Goal: Navigation & Orientation: Find specific page/section

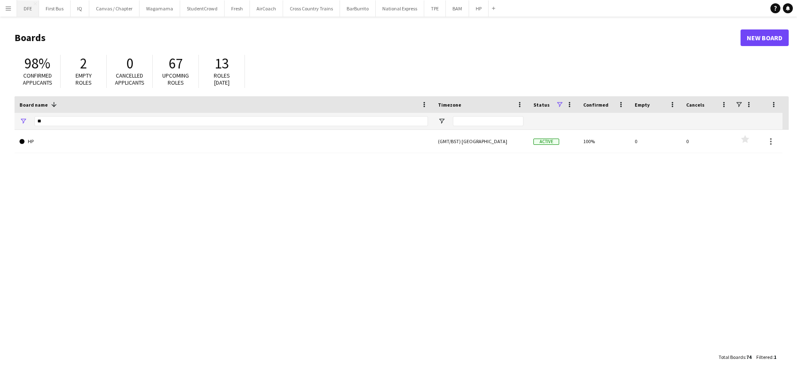
click at [34, 12] on button "DFE Close" at bounding box center [28, 8] width 22 height 16
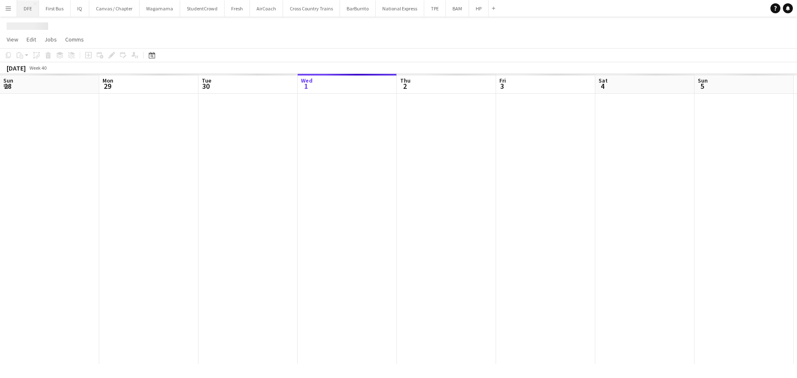
scroll to position [0, 198]
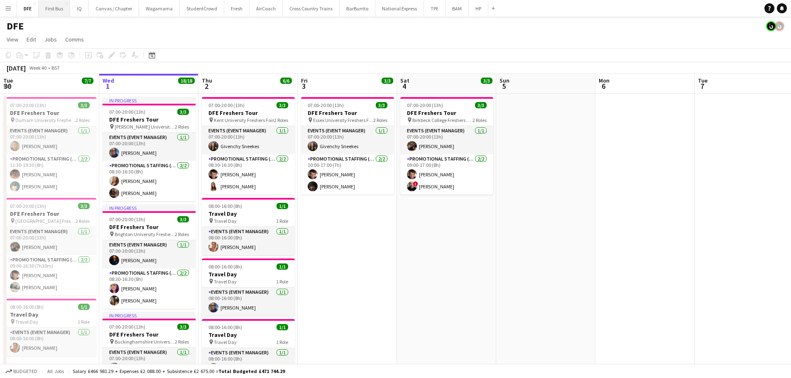
click at [66, 13] on button "First Bus Close" at bounding box center [55, 8] width 32 height 16
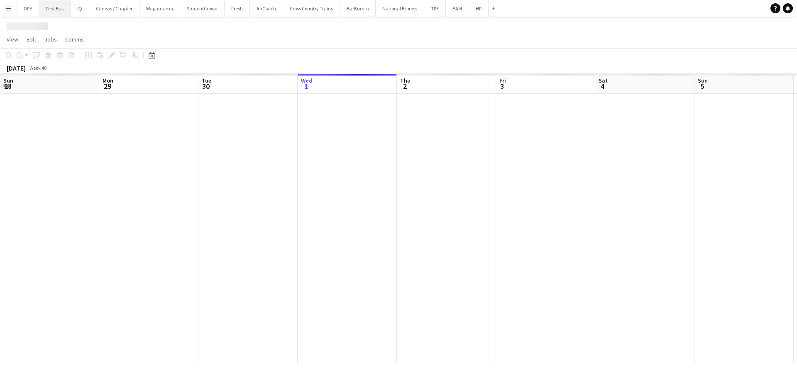
scroll to position [0, 198]
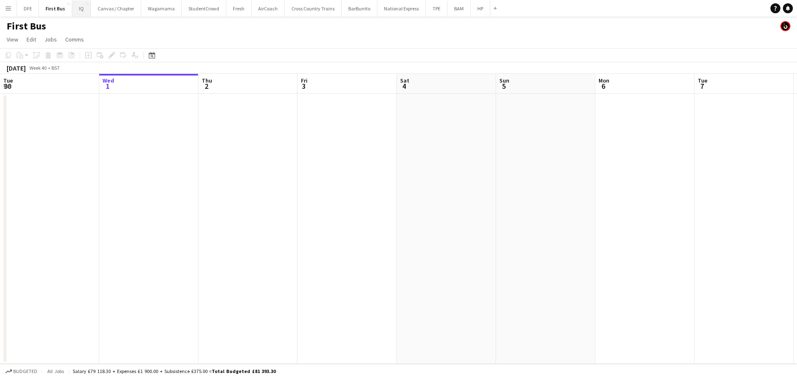
click at [81, 11] on button "IQ Close" at bounding box center [81, 8] width 19 height 16
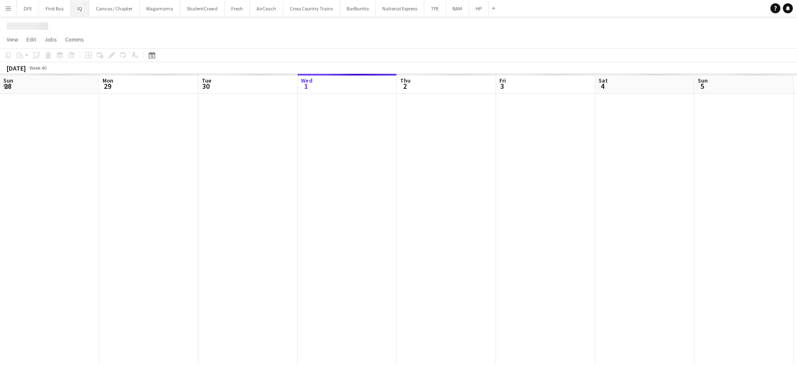
scroll to position [0, 198]
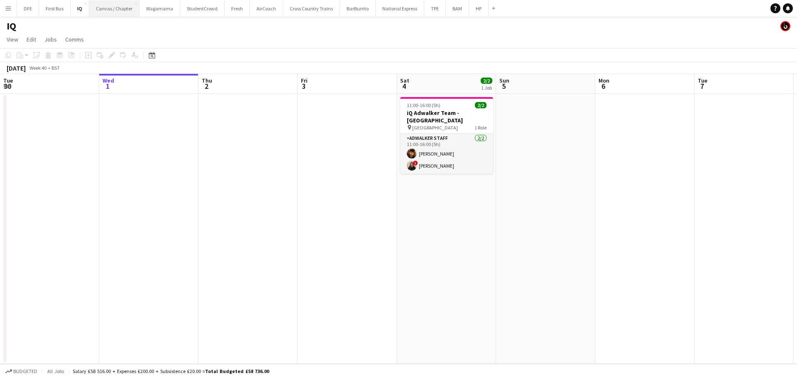
click at [106, 12] on button "Canvas / Chapter Close" at bounding box center [114, 8] width 50 height 16
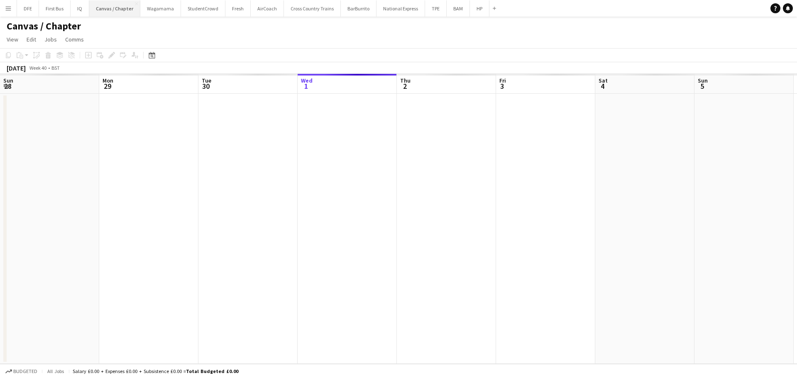
scroll to position [0, 198]
click at [86, 13] on button "IQ Close" at bounding box center [80, 8] width 19 height 16
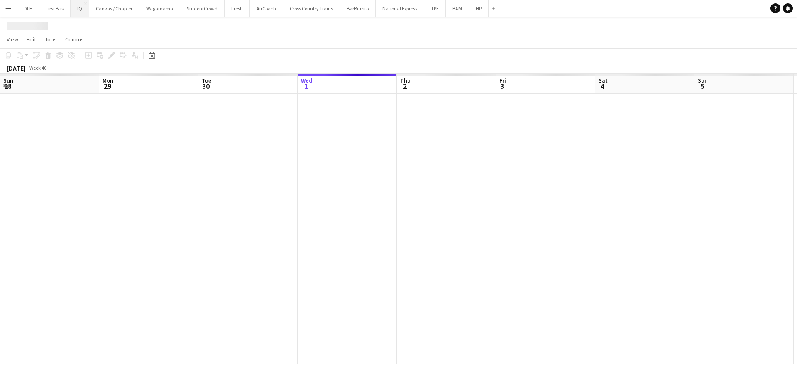
scroll to position [0, 198]
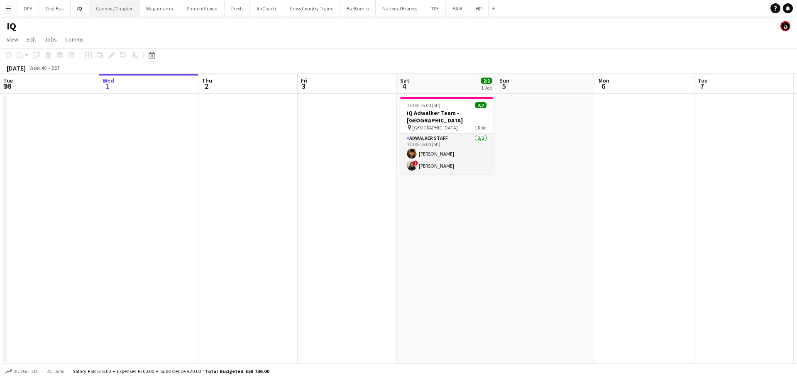
click at [109, 12] on button "Canvas / Chapter Close" at bounding box center [114, 8] width 50 height 16
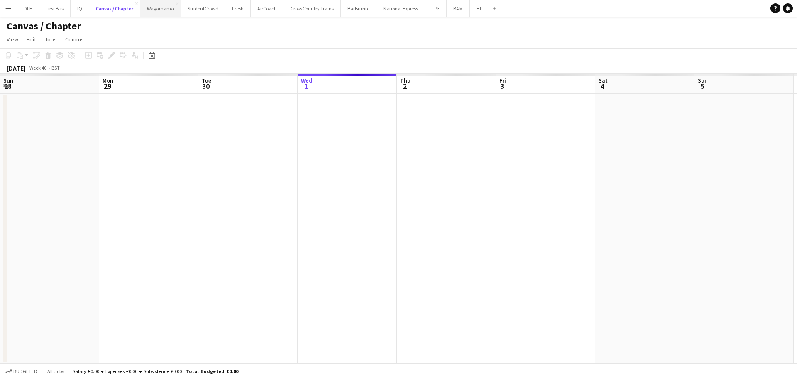
scroll to position [0, 198]
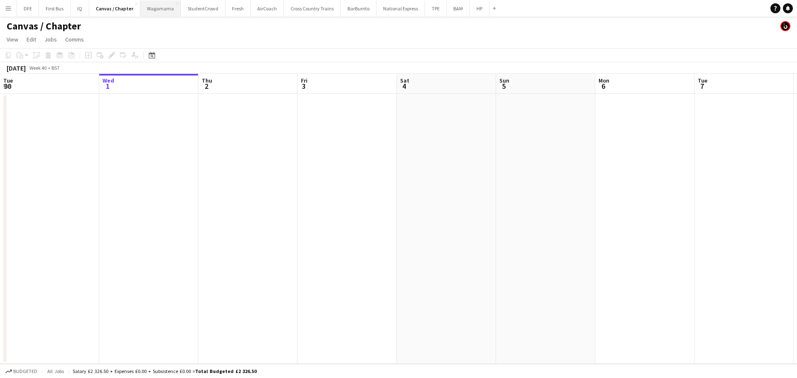
click at [157, 9] on button "Wagamama Close" at bounding box center [160, 8] width 41 height 16
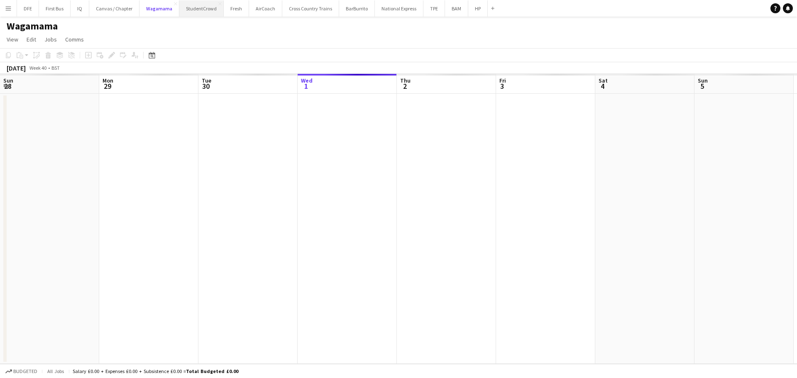
scroll to position [0, 198]
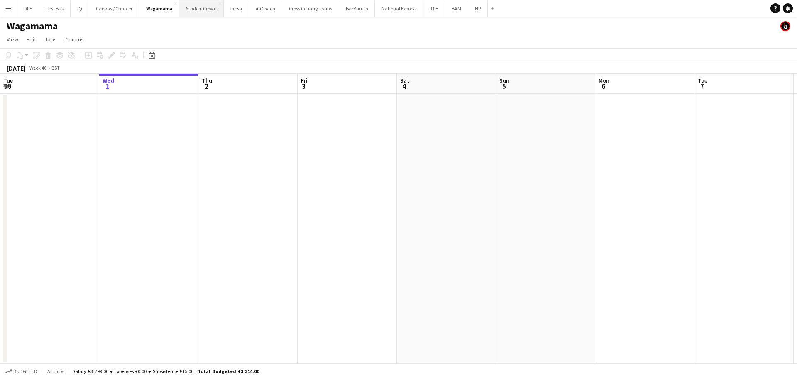
click at [202, 7] on button "StudentCrowd Close" at bounding box center [201, 8] width 44 height 16
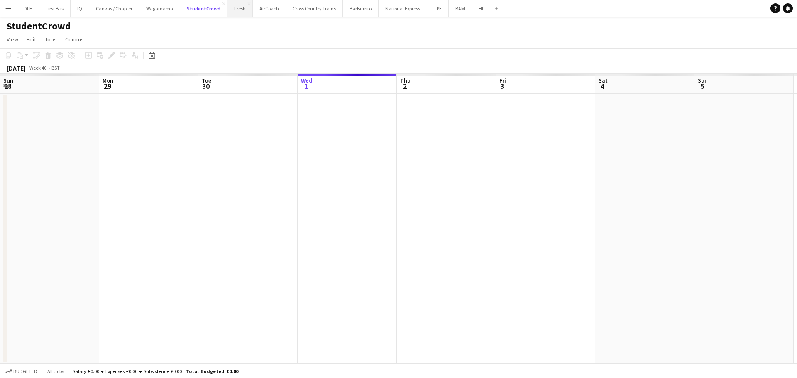
scroll to position [0, 198]
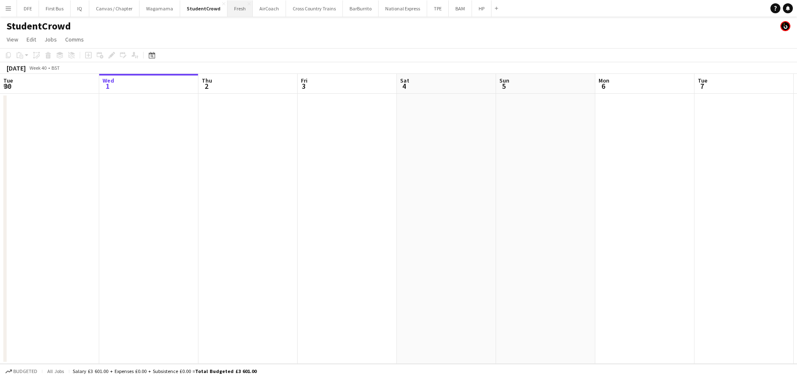
click at [233, 12] on button "Fresh Close" at bounding box center [240, 8] width 25 height 16
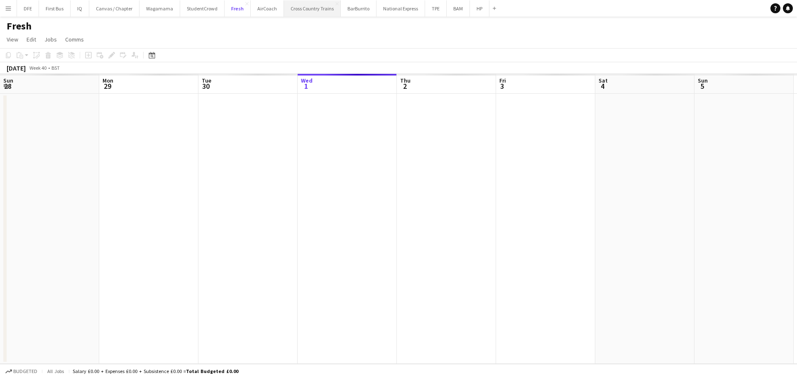
scroll to position [0, 198]
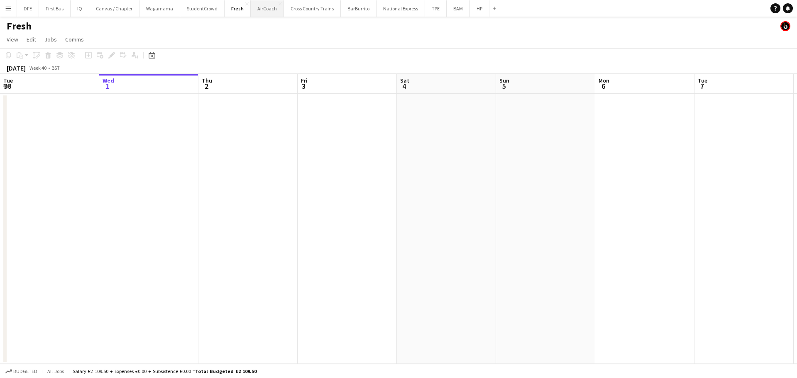
click at [270, 8] on button "AirCoach Close" at bounding box center [267, 8] width 33 height 16
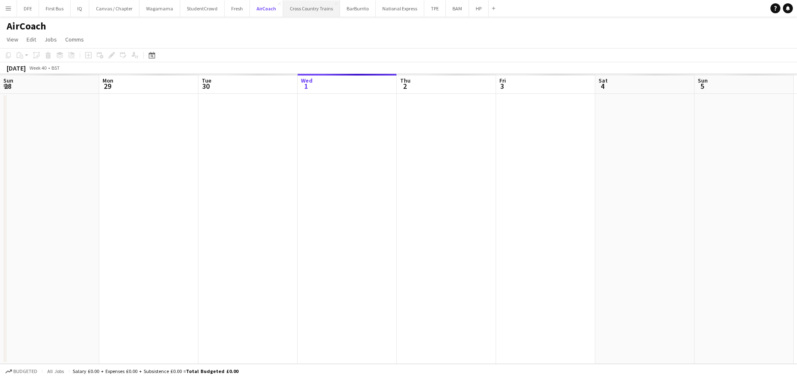
scroll to position [0, 198]
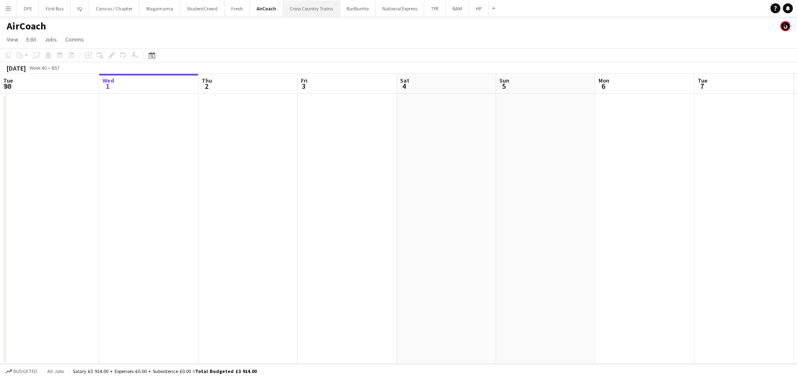
click at [296, 11] on button "Cross Country Trains Close" at bounding box center [311, 8] width 57 height 16
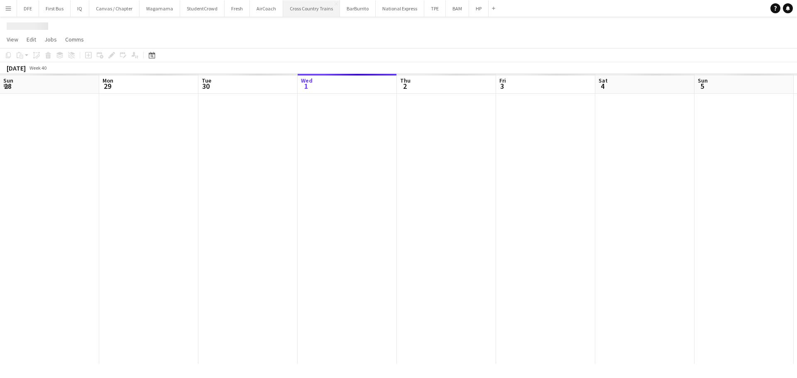
scroll to position [0, 198]
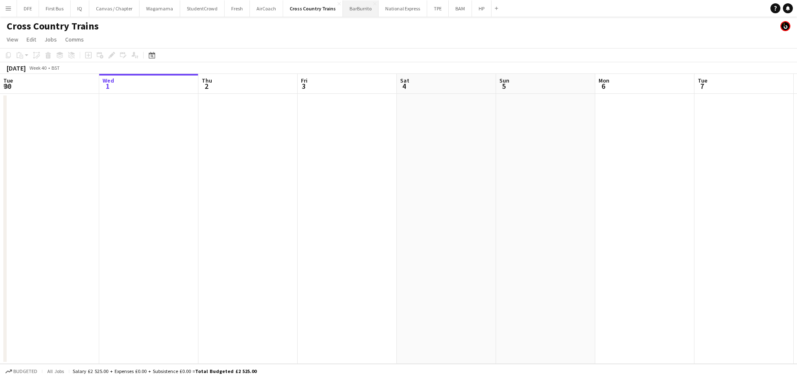
click at [347, 10] on button "BarBurrito Close" at bounding box center [361, 8] width 36 height 16
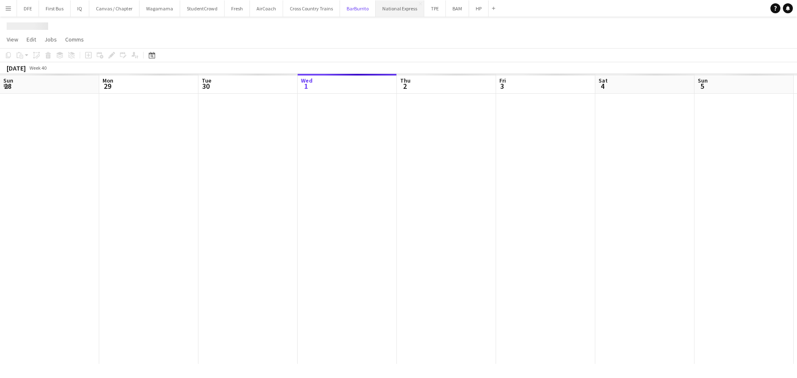
scroll to position [0, 198]
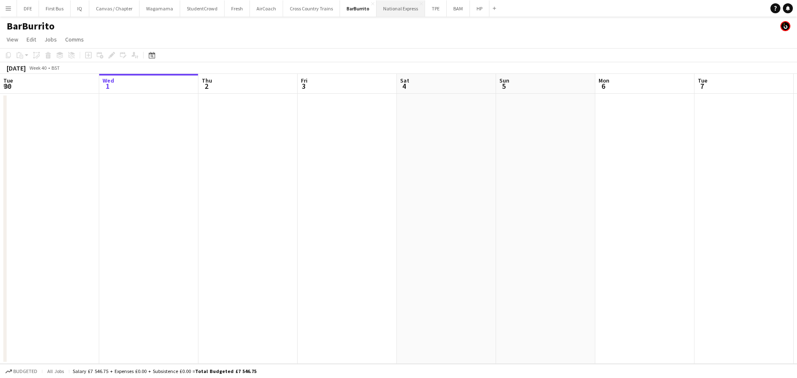
click at [384, 10] on button "National Express Close" at bounding box center [401, 8] width 49 height 16
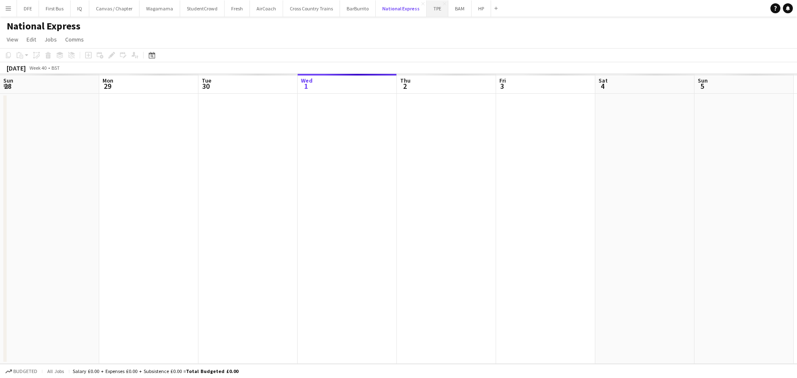
scroll to position [0, 198]
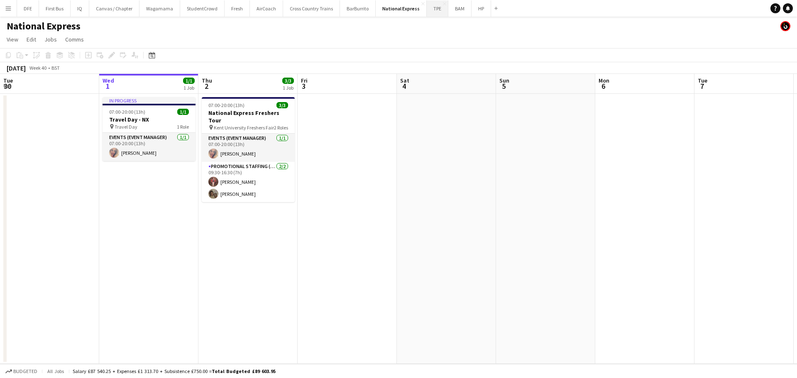
click at [428, 11] on button "TPE Close" at bounding box center [438, 8] width 22 height 16
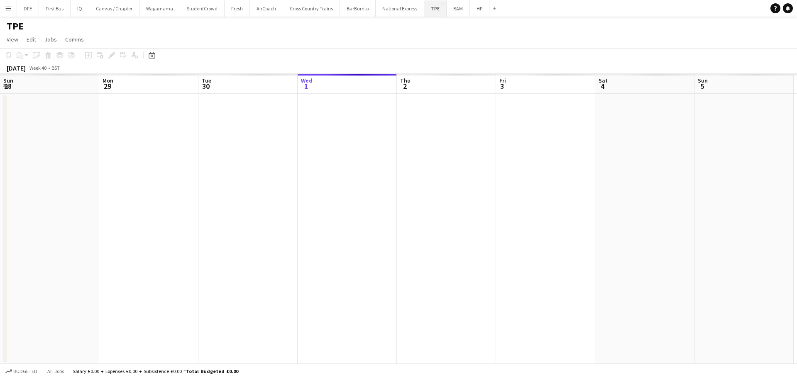
scroll to position [0, 198]
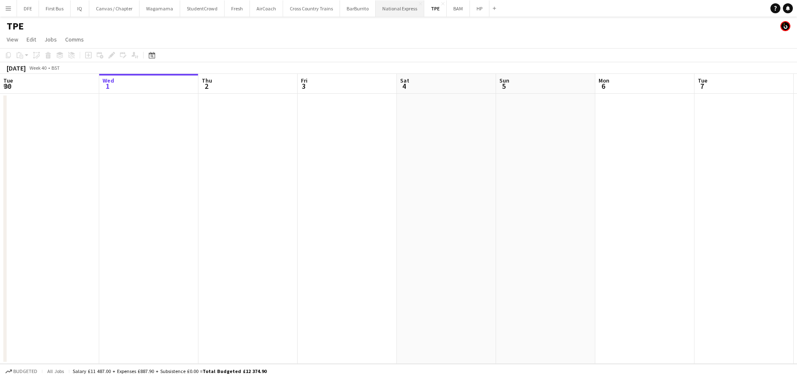
click at [381, 12] on button "National Express Close" at bounding box center [400, 8] width 49 height 16
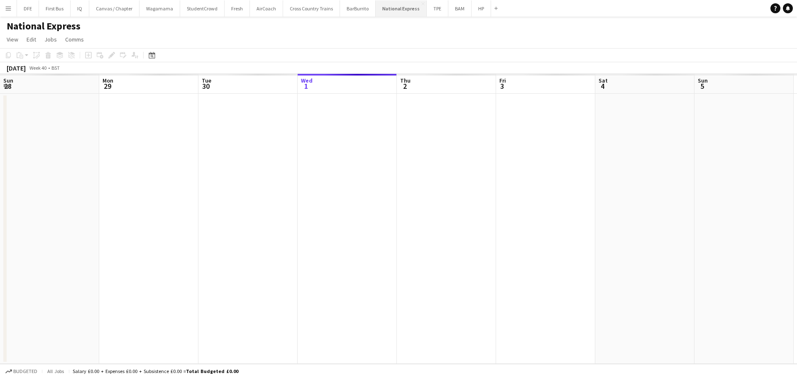
scroll to position [0, 198]
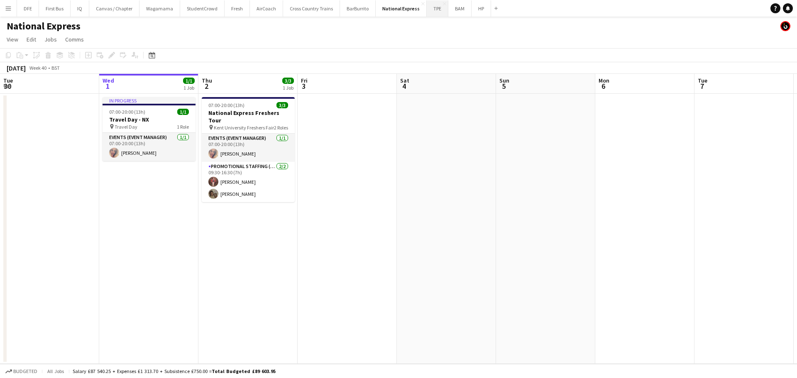
click at [429, 12] on button "TPE Close" at bounding box center [438, 8] width 22 height 16
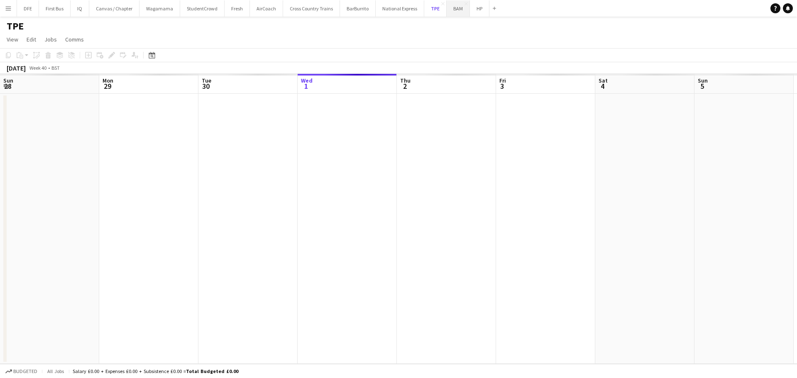
scroll to position [0, 198]
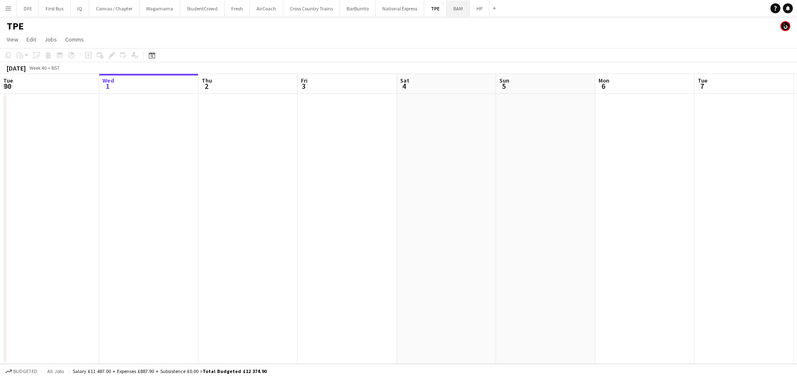
click at [447, 11] on button "BAM Close" at bounding box center [458, 8] width 23 height 16
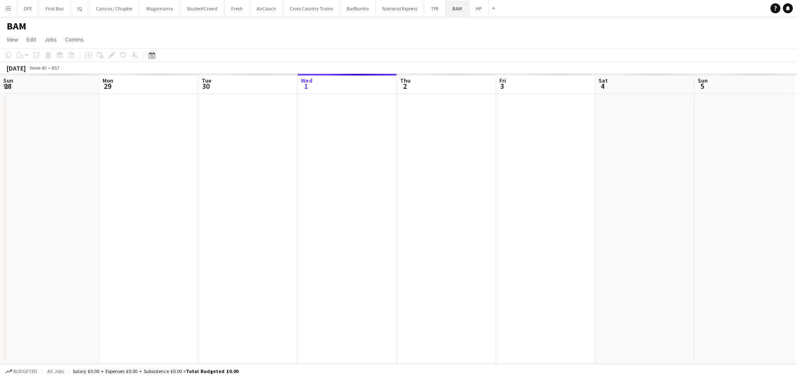
scroll to position [0, 198]
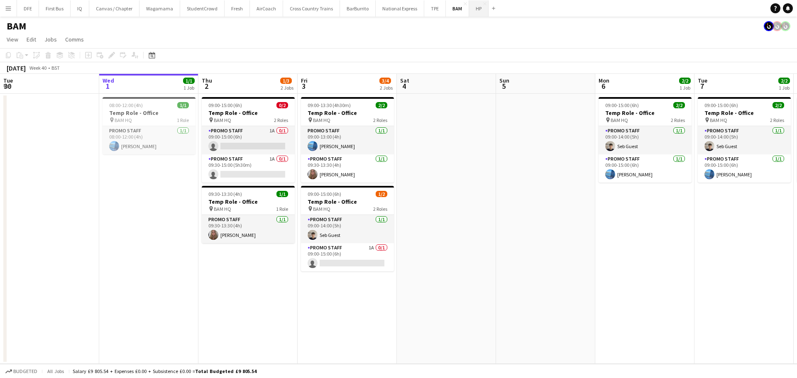
click at [473, 10] on button "HP Close" at bounding box center [479, 8] width 20 height 16
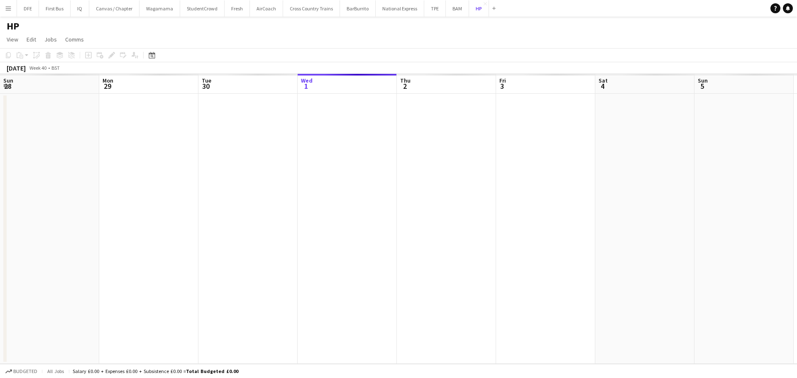
scroll to position [0, 198]
